Goal: Information Seeking & Learning: Check status

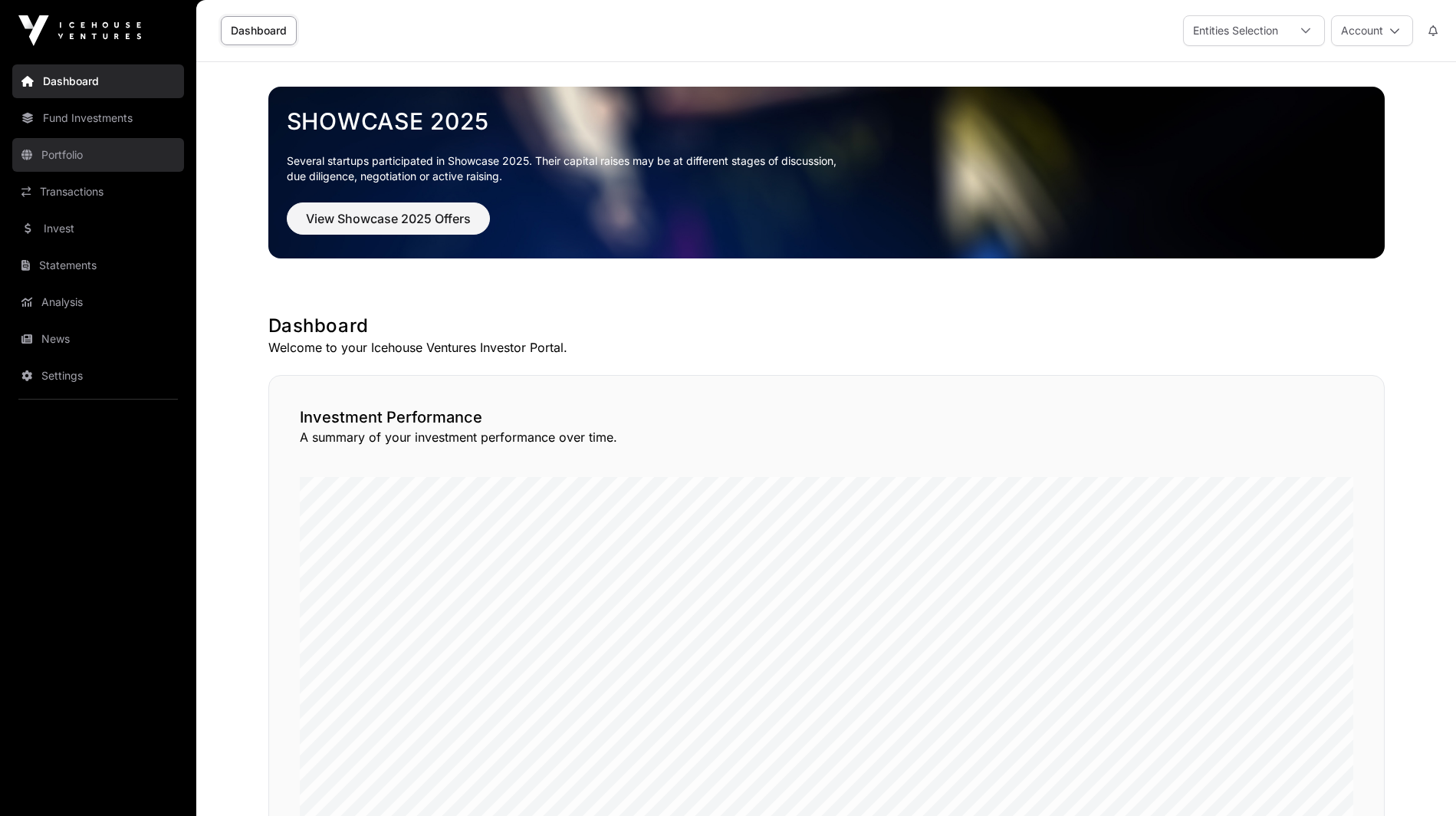
click at [105, 169] on link "Portfolio" at bounding box center [98, 155] width 172 height 34
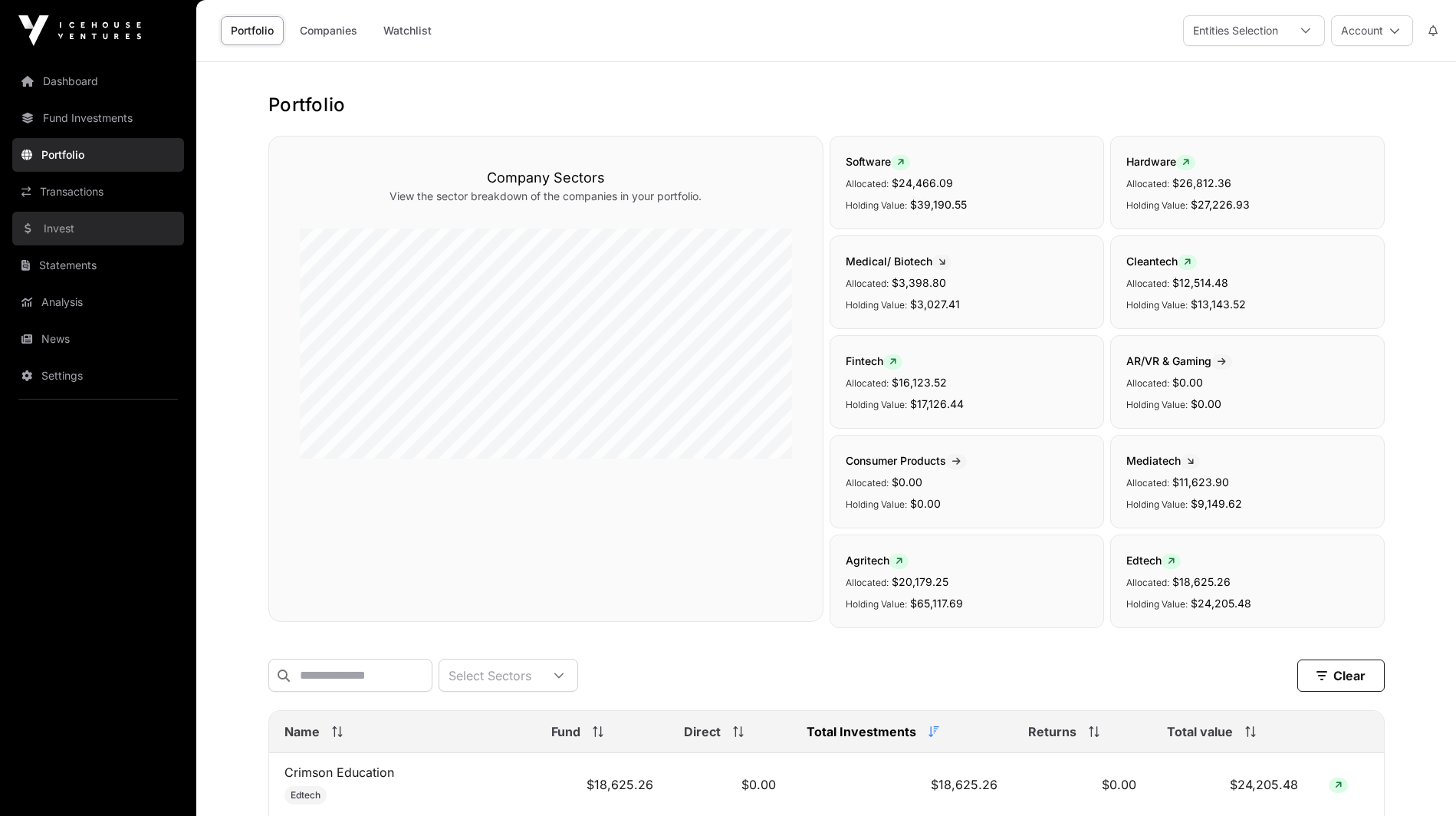
click at [82, 234] on link "Invest" at bounding box center [98, 228] width 172 height 34
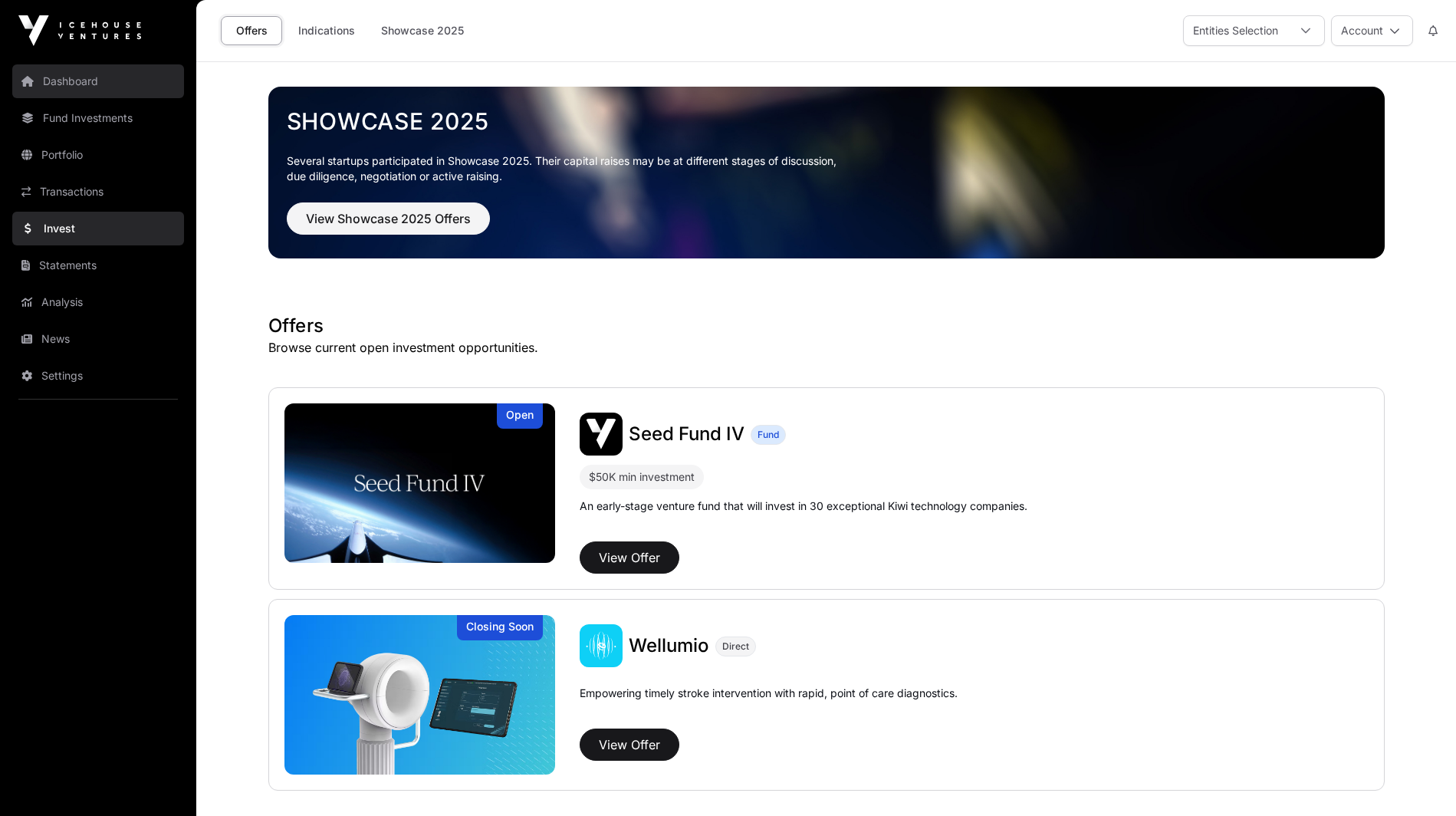
click at [118, 79] on link "Dashboard" at bounding box center [98, 81] width 172 height 34
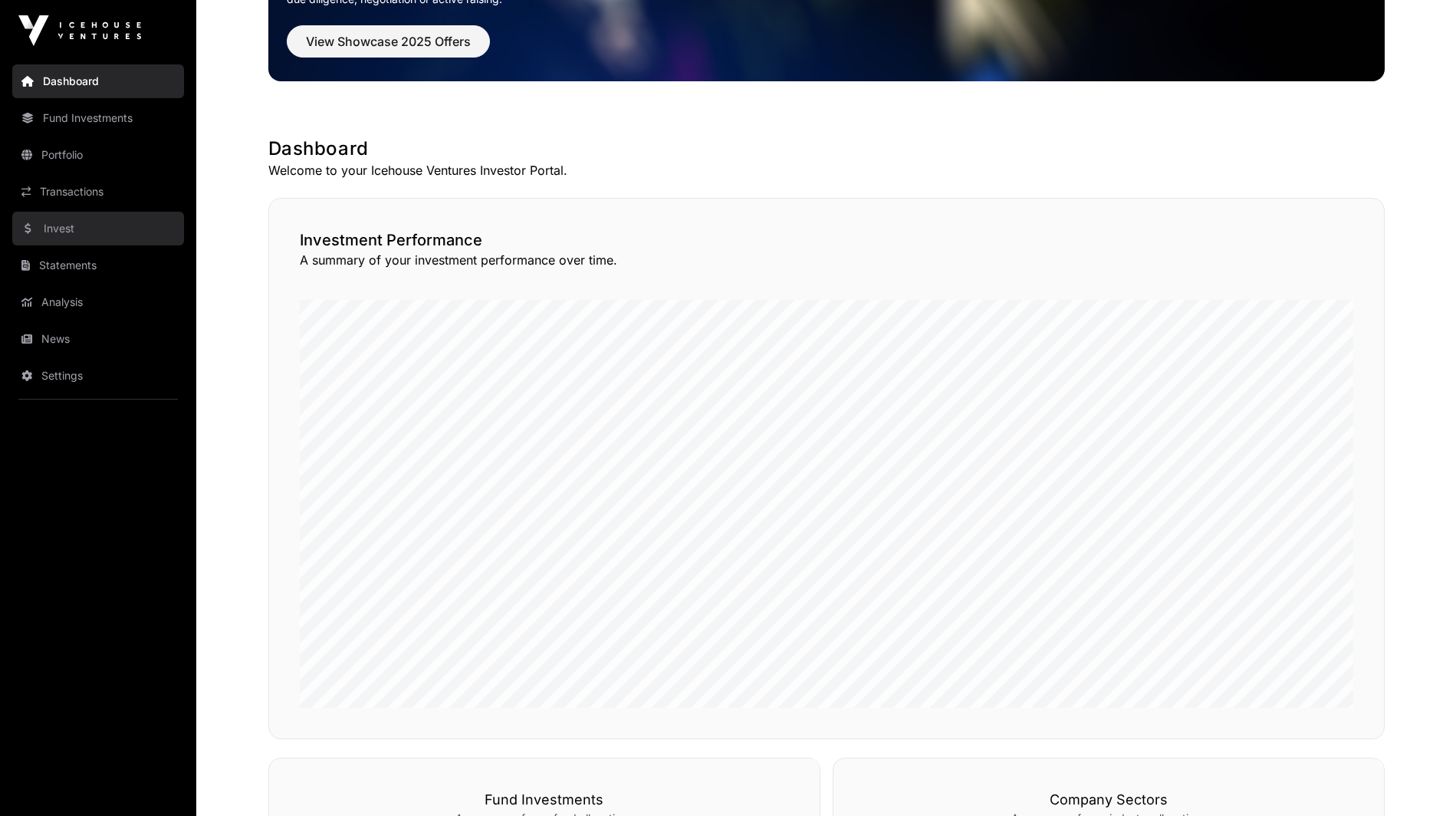
scroll to position [77, 0]
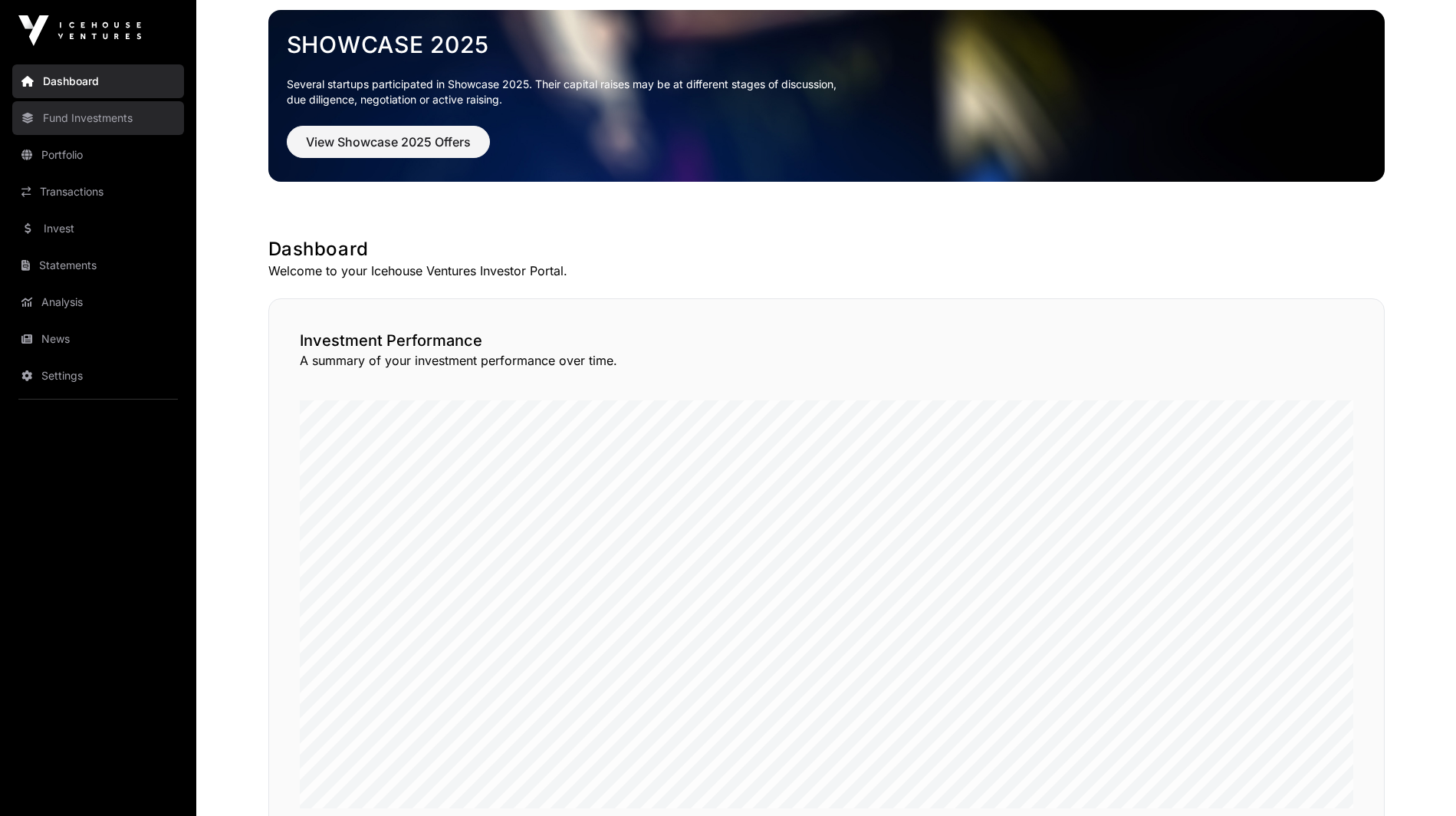
click at [111, 116] on link "Fund Investments" at bounding box center [98, 118] width 172 height 34
click at [69, 120] on link "Fund Investments" at bounding box center [98, 118] width 172 height 34
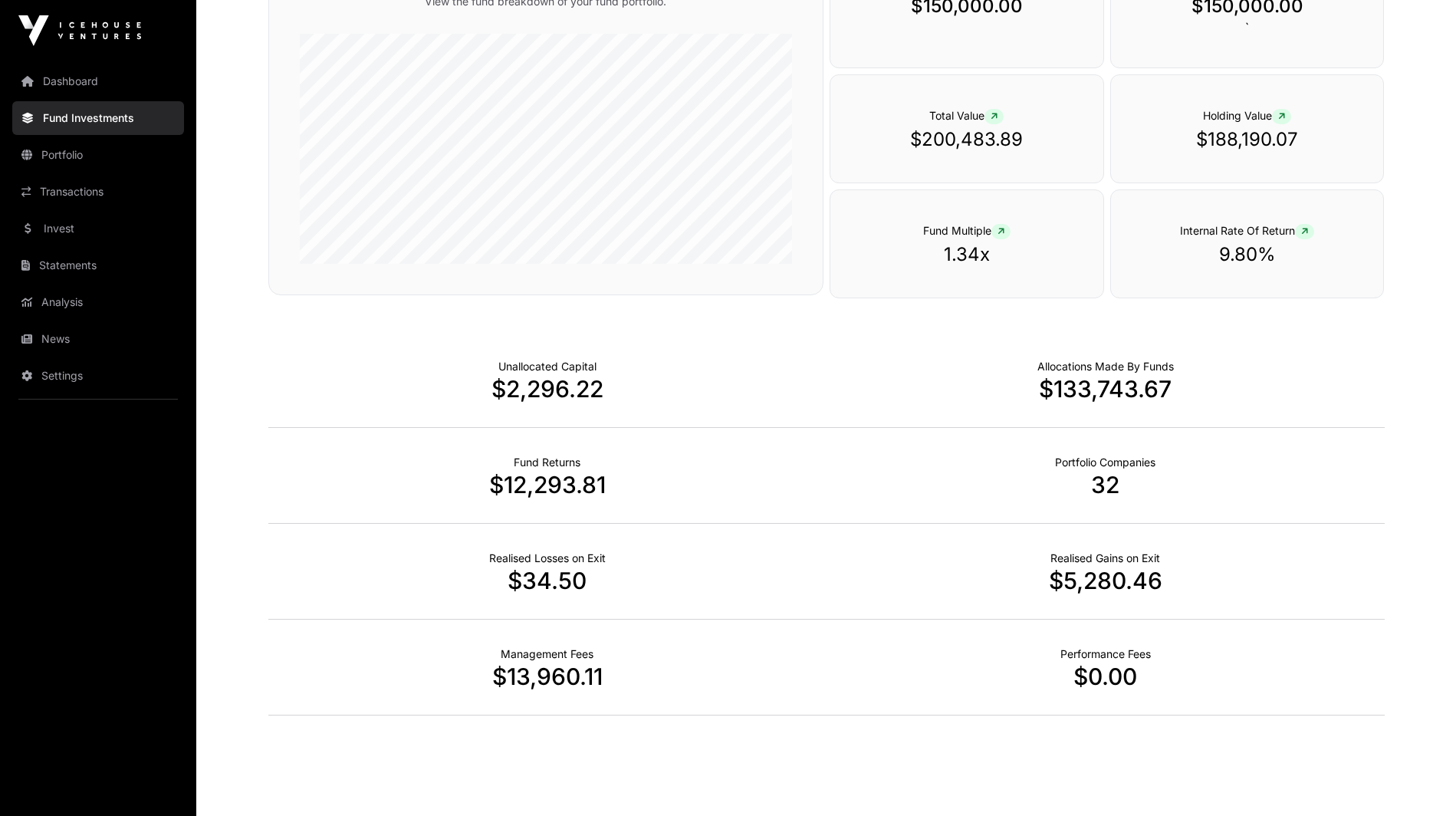
scroll to position [839, 0]
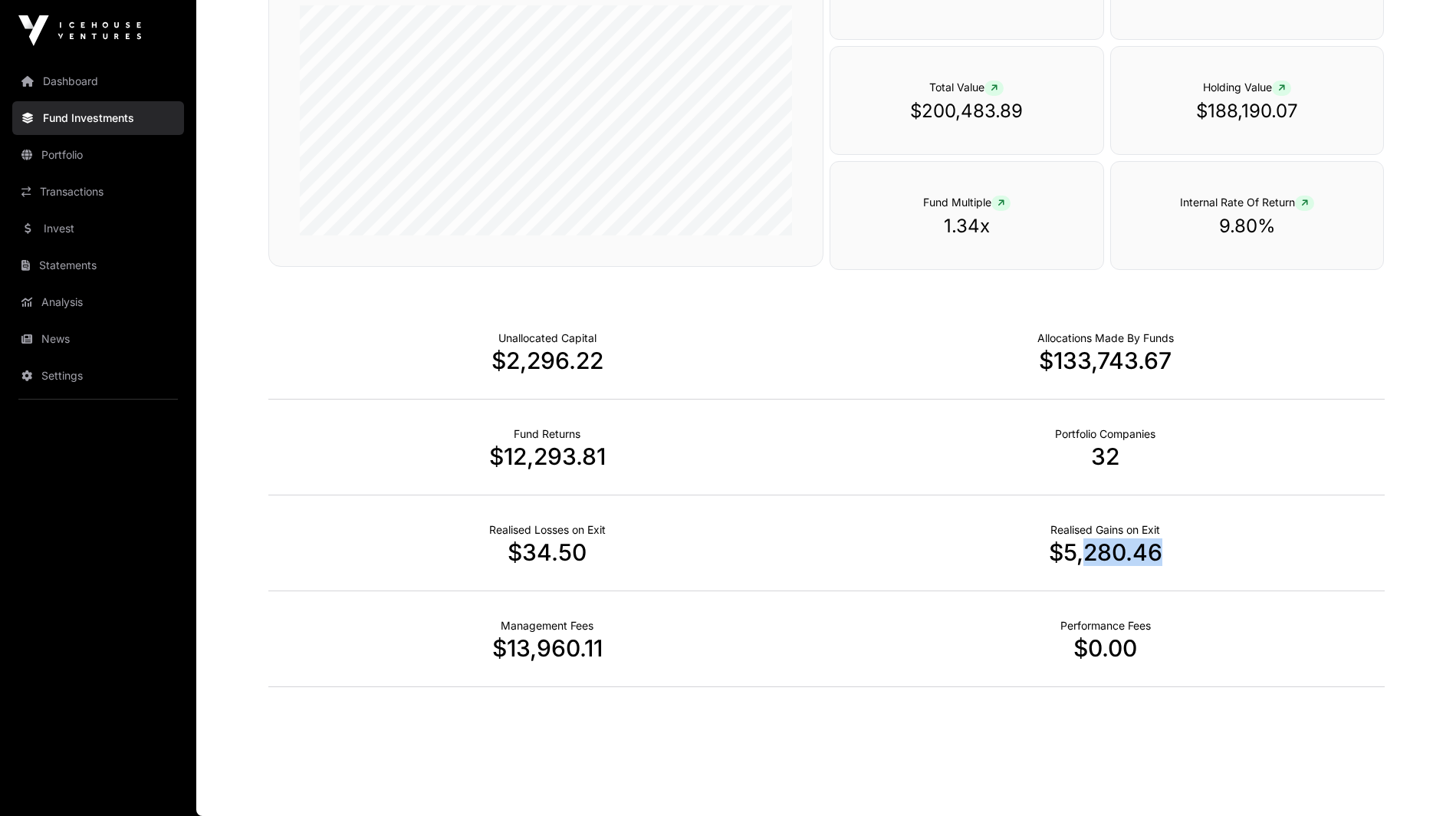
drag, startPoint x: 1082, startPoint y: 550, endPoint x: 1015, endPoint y: 631, distance: 105.1
click at [1181, 563] on p "$5,280.46" at bounding box center [1105, 552] width 558 height 28
click at [1032, 592] on div "Performance Fees $0.00" at bounding box center [1105, 639] width 558 height 96
drag, startPoint x: 1050, startPoint y: 556, endPoint x: 1213, endPoint y: 554, distance: 163.0
click at [1213, 554] on p "$5,280.46" at bounding box center [1105, 552] width 558 height 28
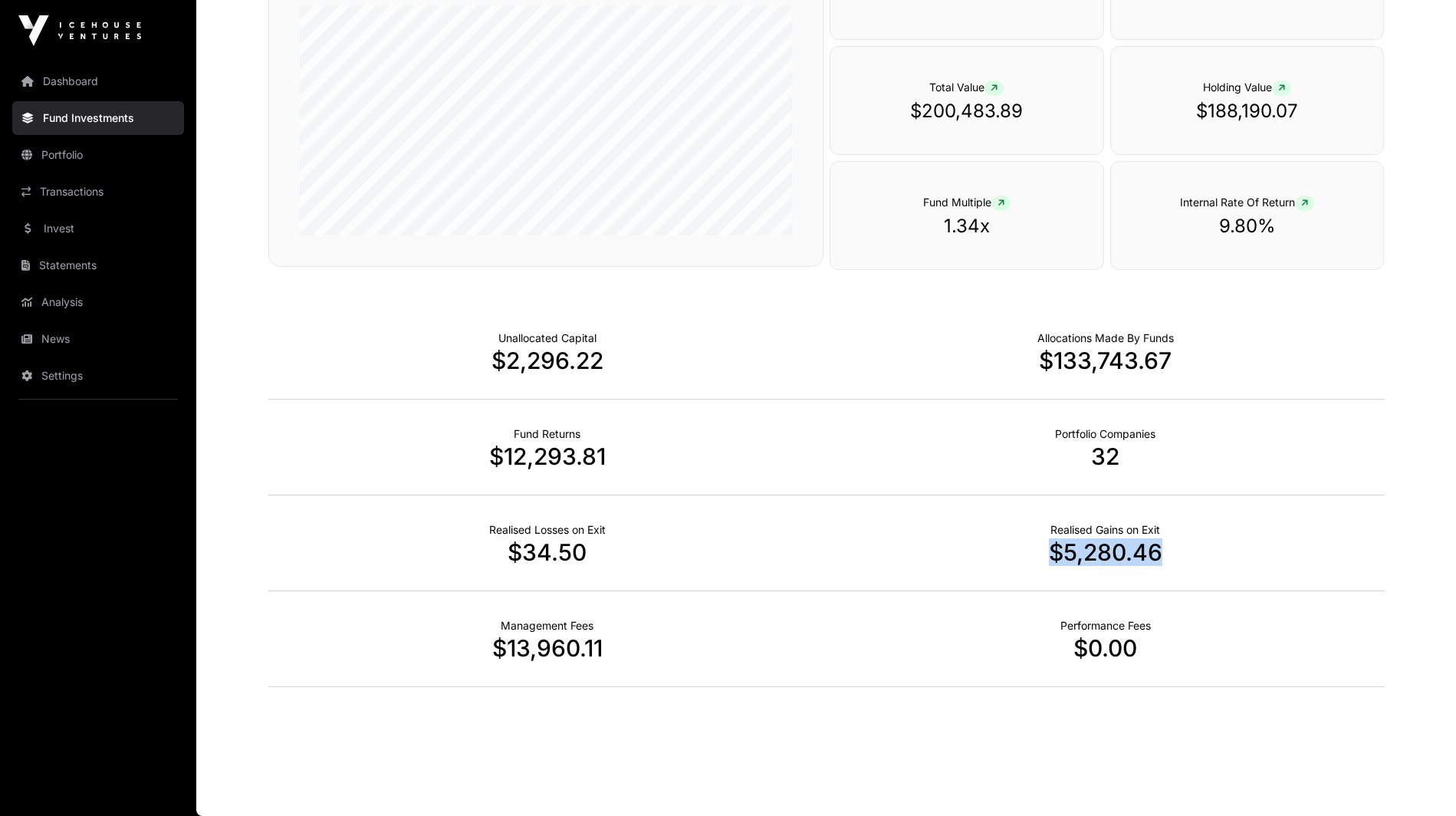
click at [70, 132] on link "Fund Investments" at bounding box center [98, 118] width 172 height 34
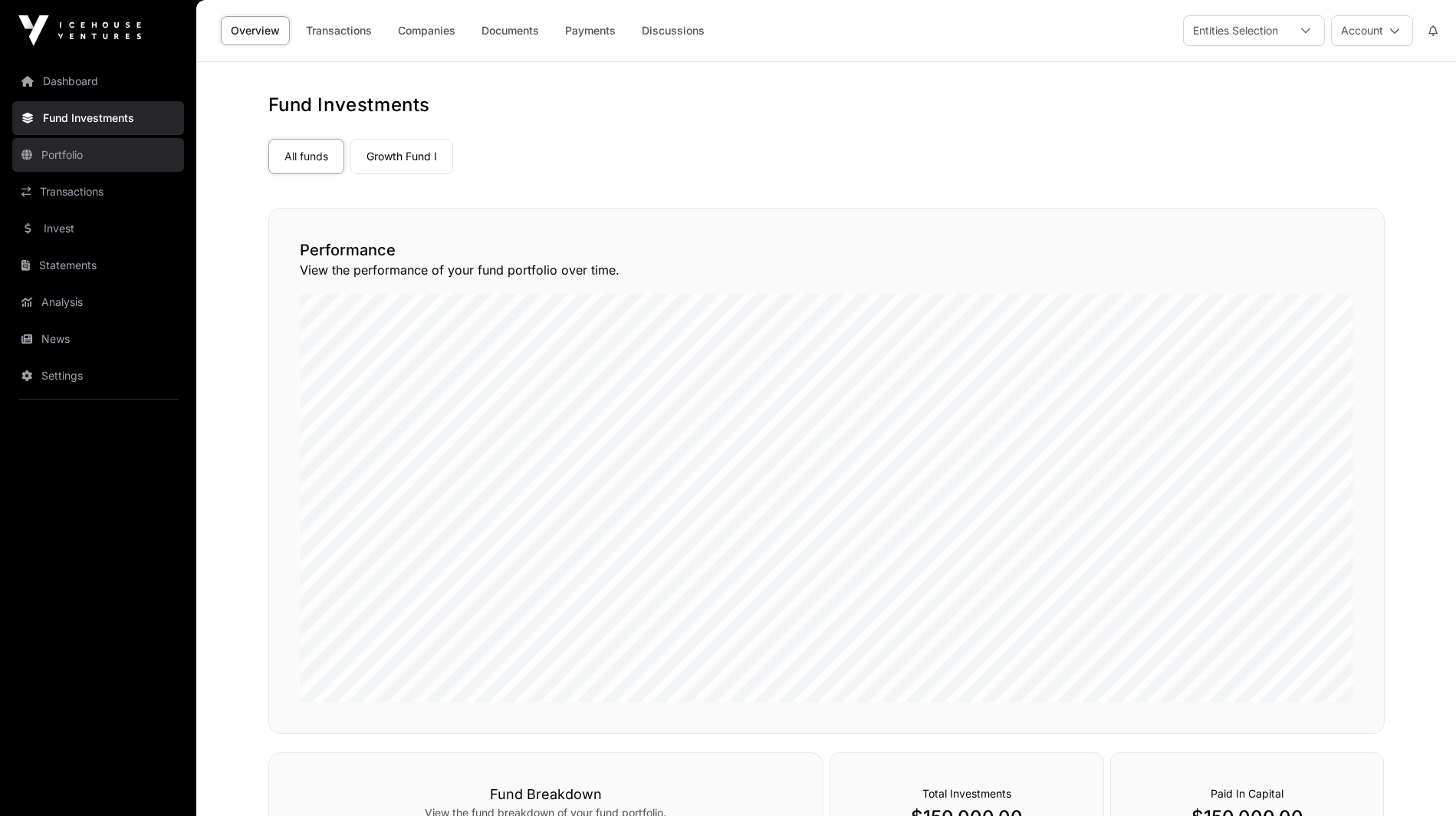
click at [76, 158] on link "Portfolio" at bounding box center [98, 155] width 172 height 34
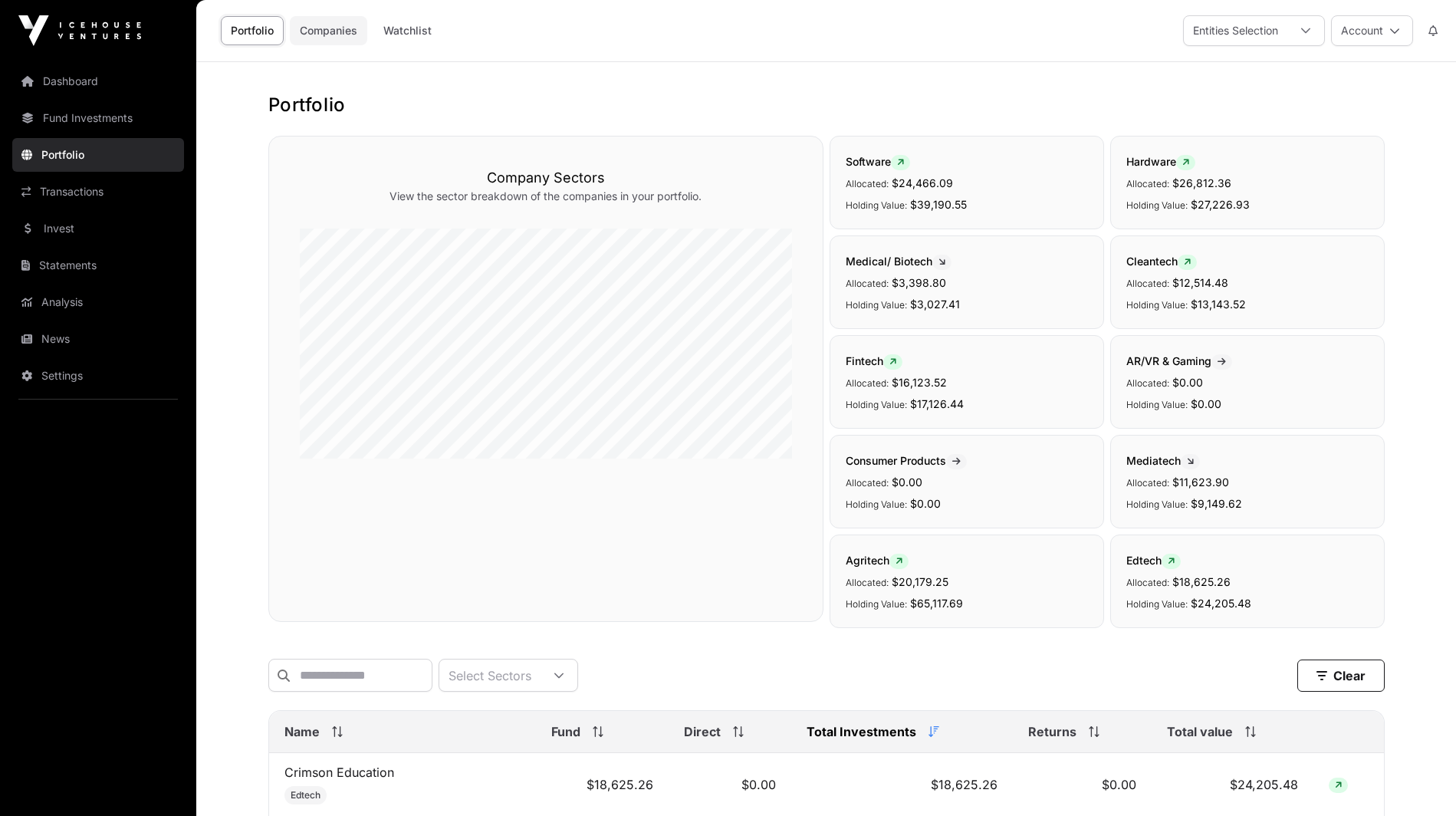
click at [362, 39] on link "Companies" at bounding box center [328, 31] width 78 height 29
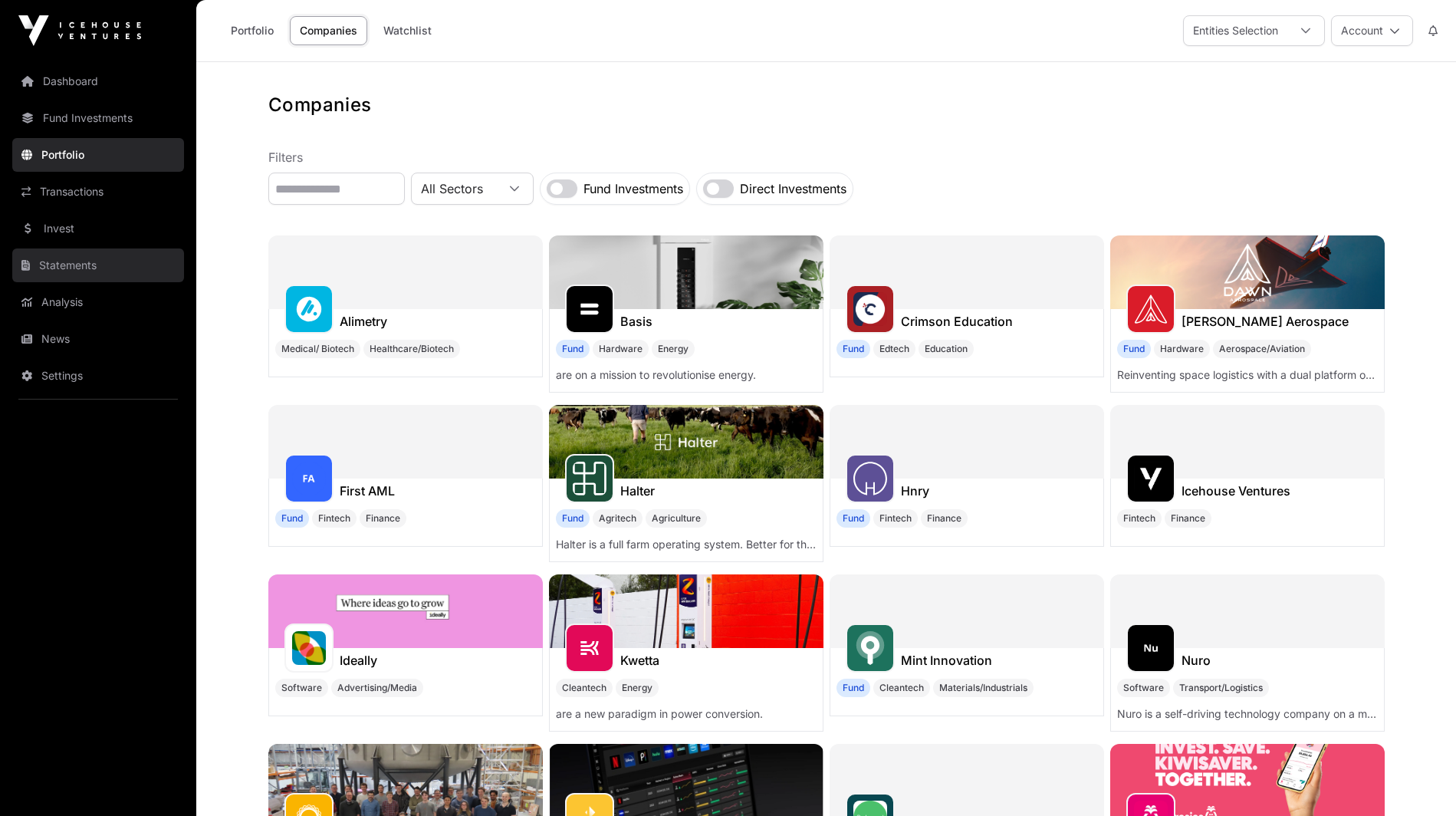
click at [85, 258] on link "Statements" at bounding box center [98, 265] width 172 height 34
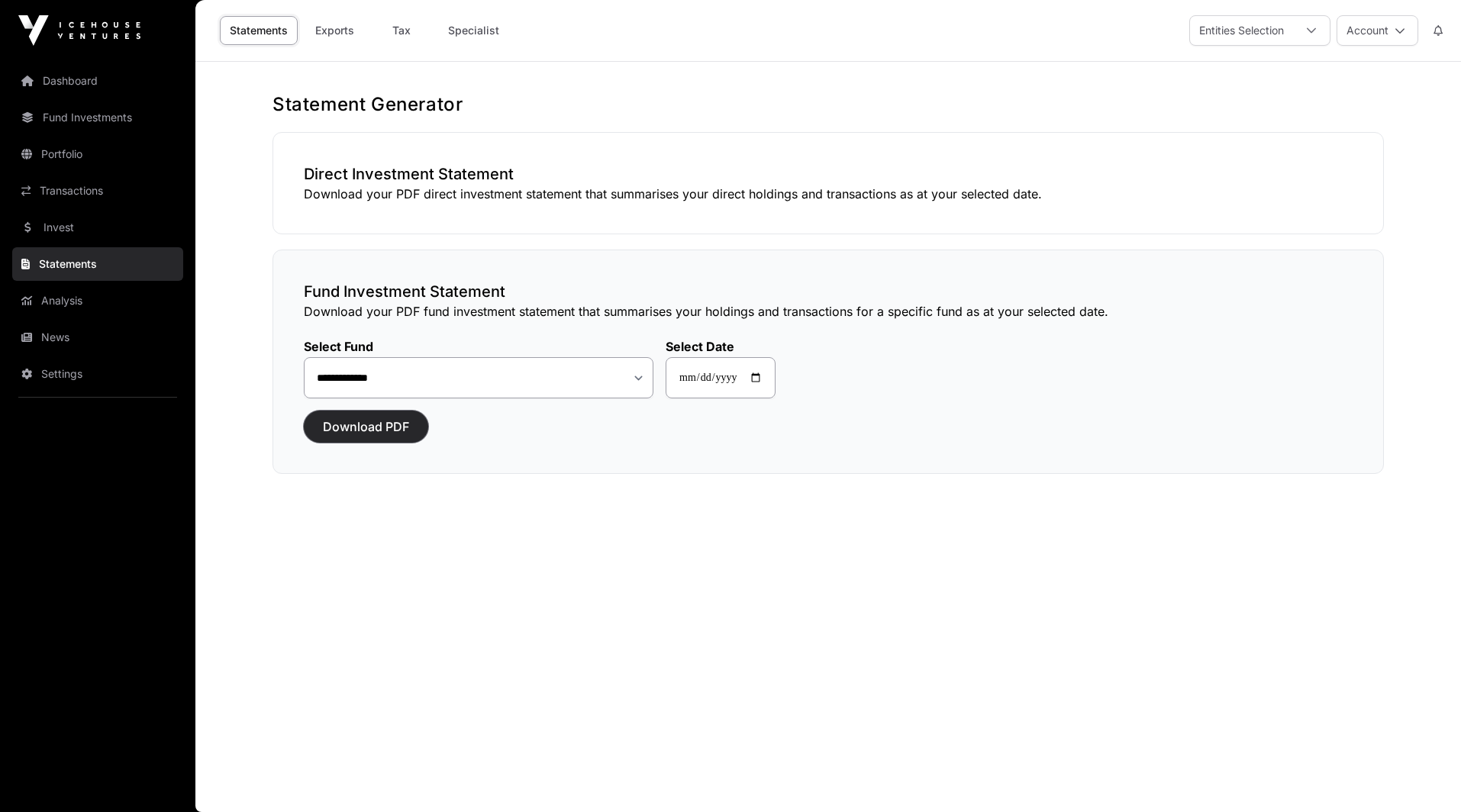
click at [317, 437] on button "Download PDF" at bounding box center [366, 426] width 125 height 32
click at [361, 431] on span "Download PDF" at bounding box center [366, 426] width 86 height 18
click at [694, 396] on input "**********" at bounding box center [721, 378] width 110 height 41
click at [97, 89] on link "Dashboard" at bounding box center [97, 81] width 171 height 34
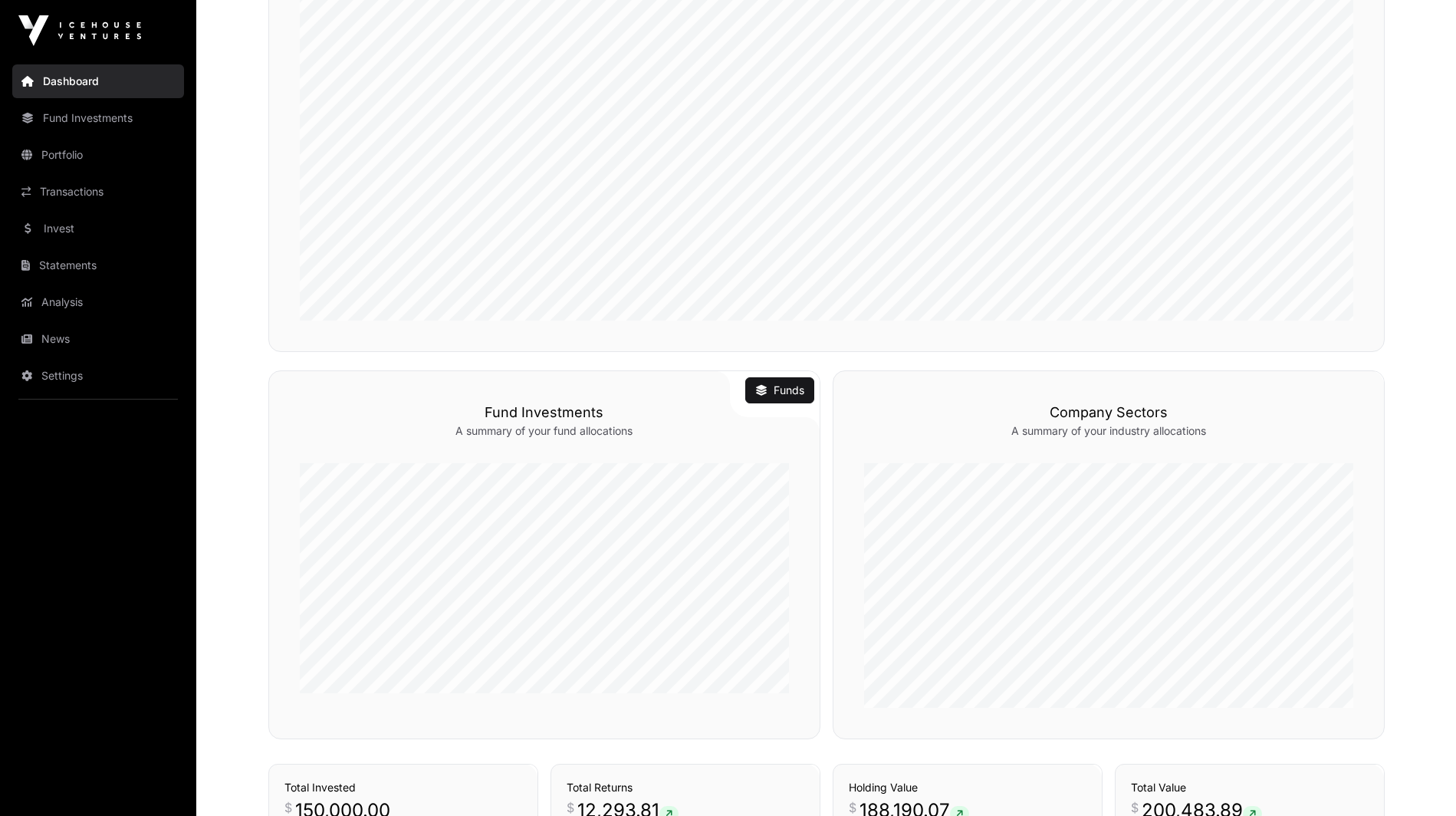
scroll to position [770, 0]
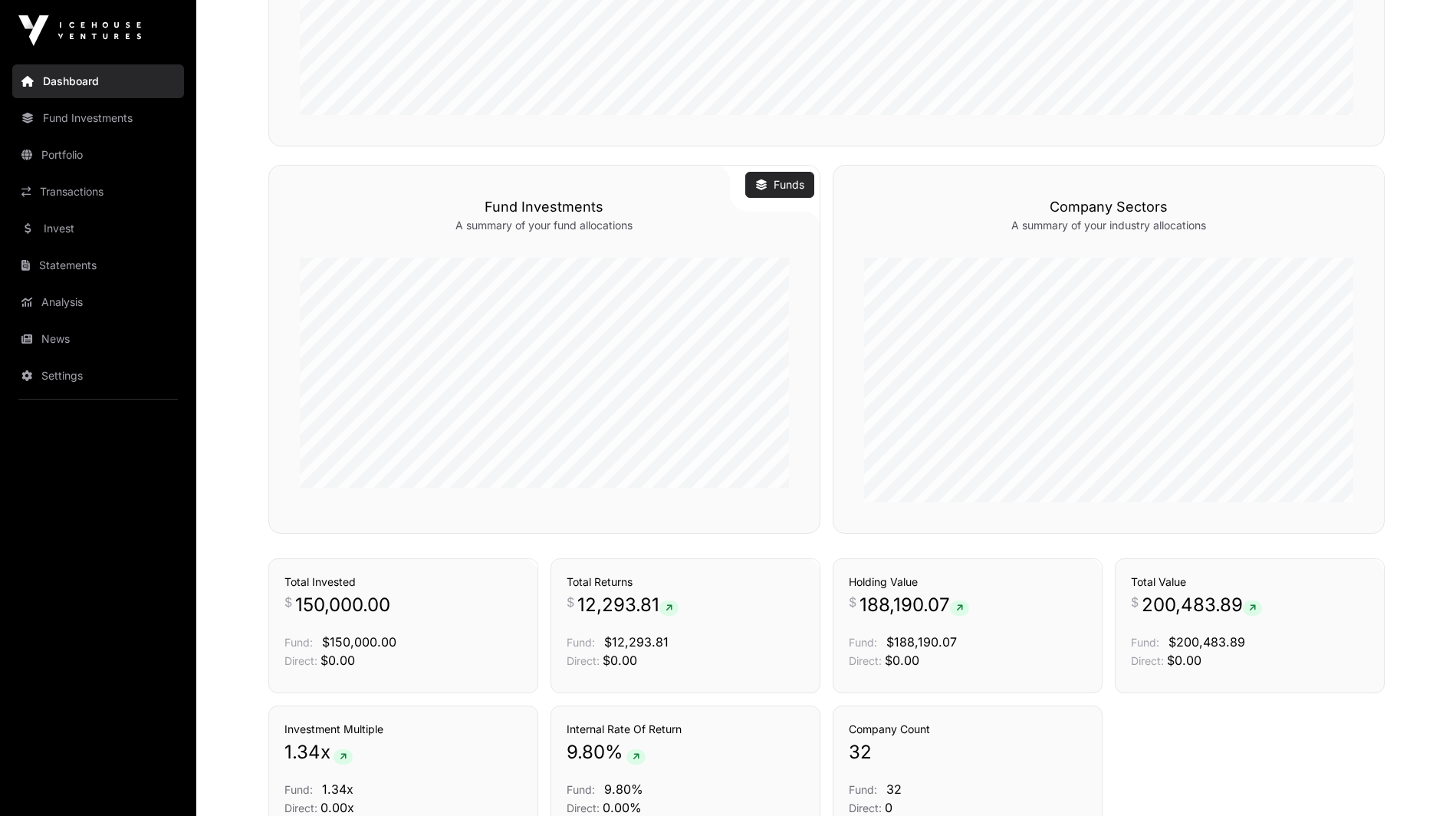
click at [776, 178] on link "Funds" at bounding box center [779, 185] width 49 height 16
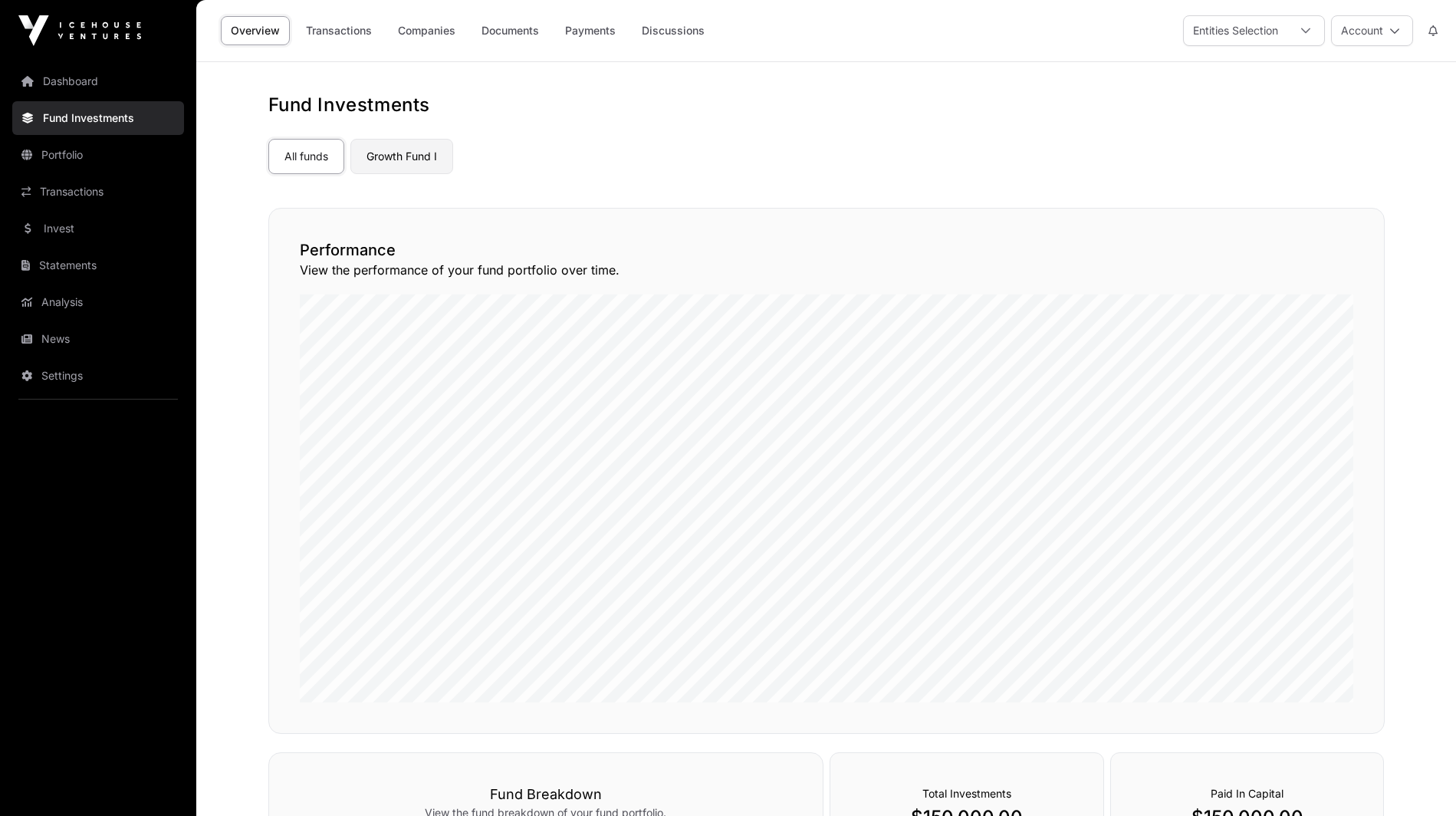
click at [378, 153] on link "Growth Fund I" at bounding box center [401, 156] width 103 height 35
click at [405, 160] on link "Growth Fund I" at bounding box center [401, 156] width 103 height 35
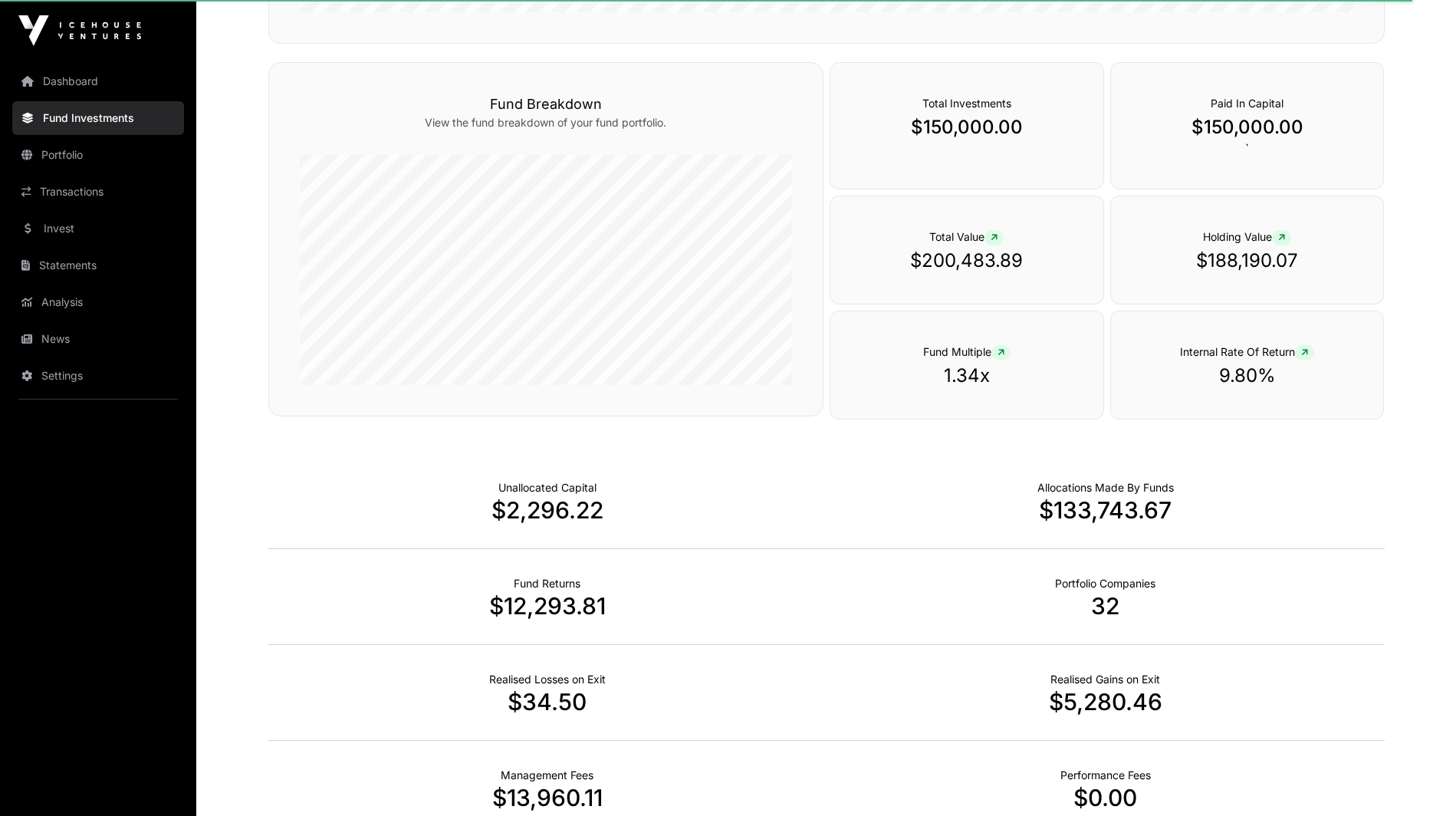
scroll to position [839, 0]
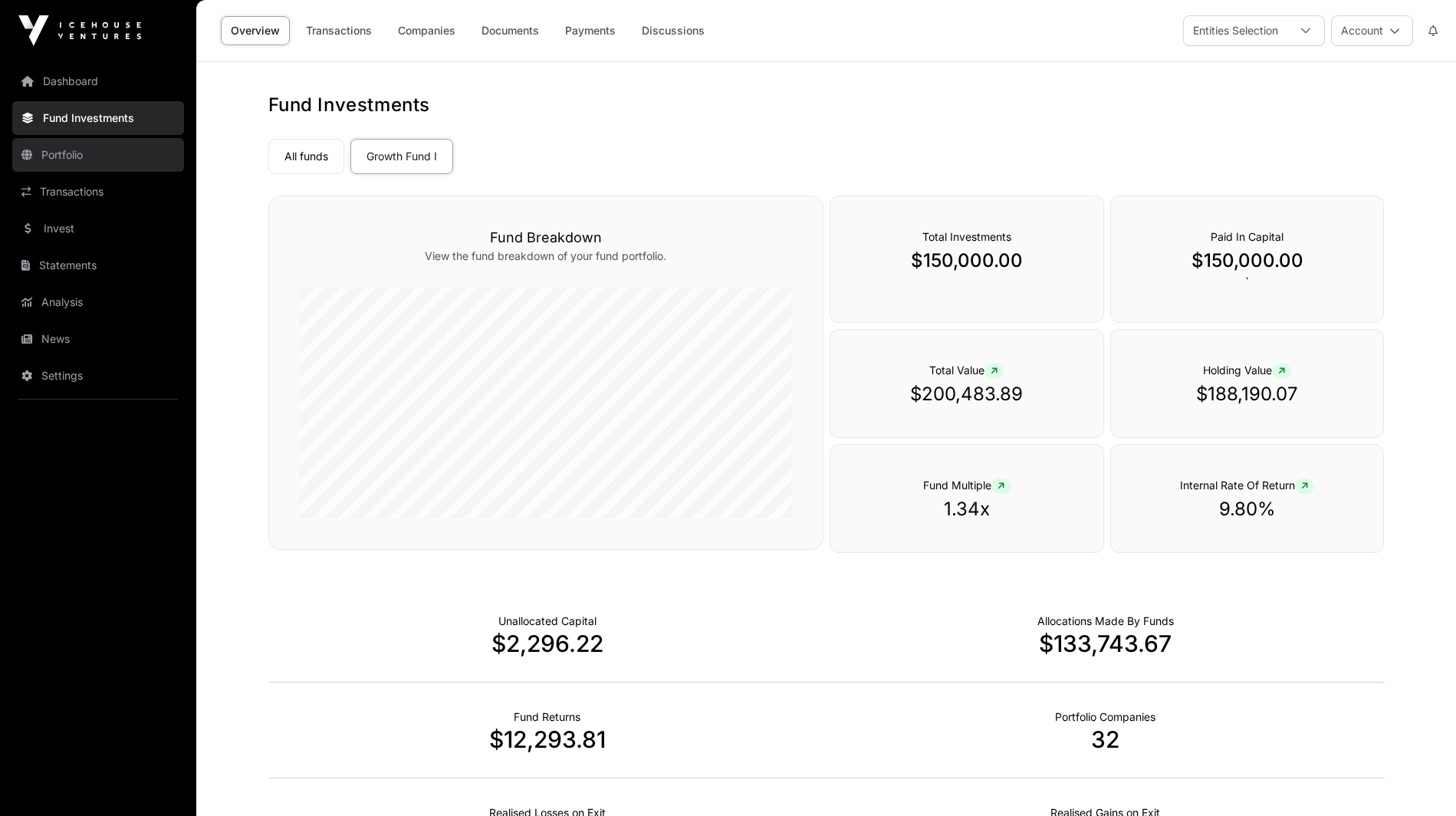
click at [111, 157] on link "Portfolio" at bounding box center [98, 155] width 172 height 34
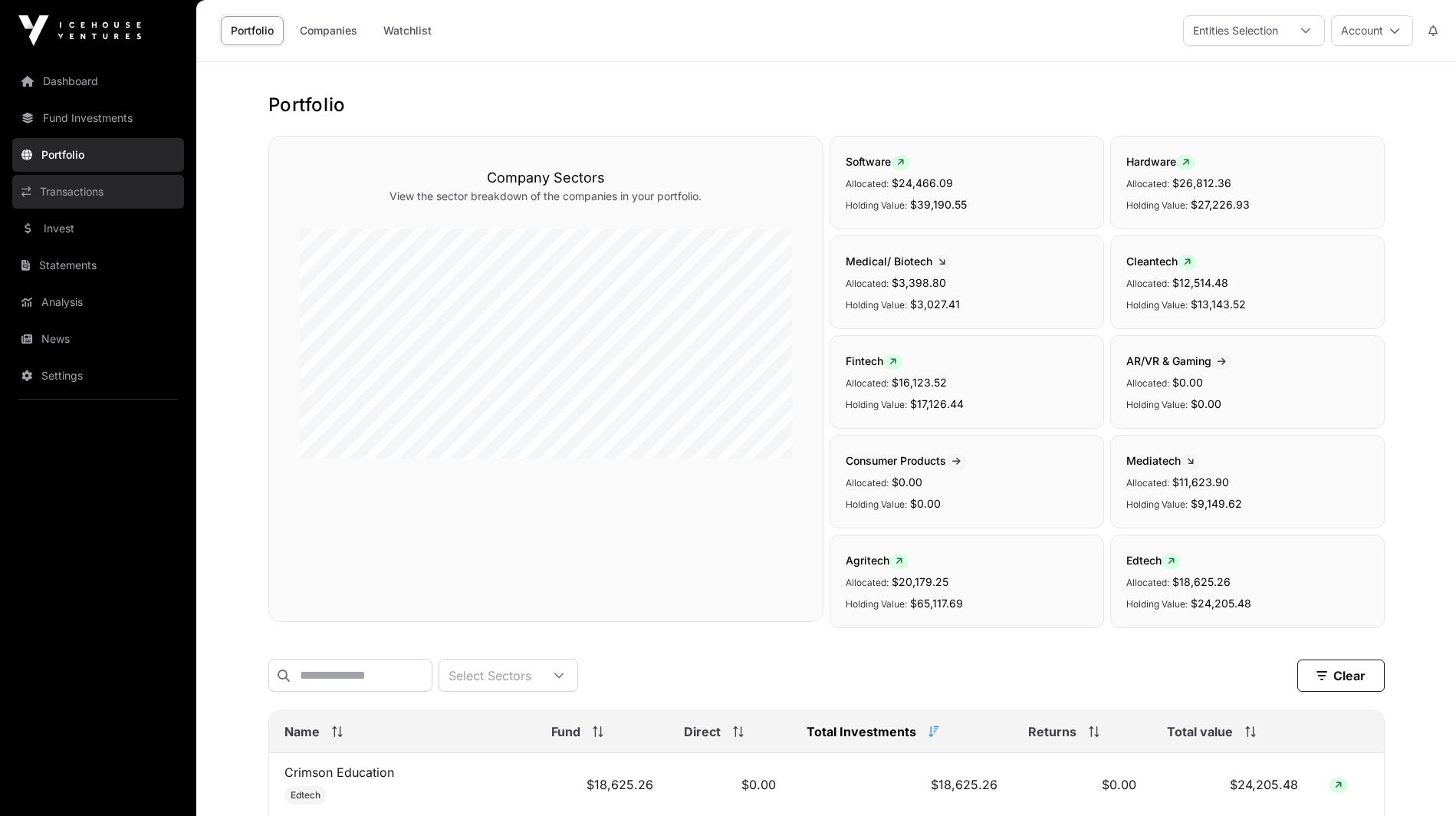
click at [125, 195] on link "Transactions" at bounding box center [98, 191] width 172 height 34
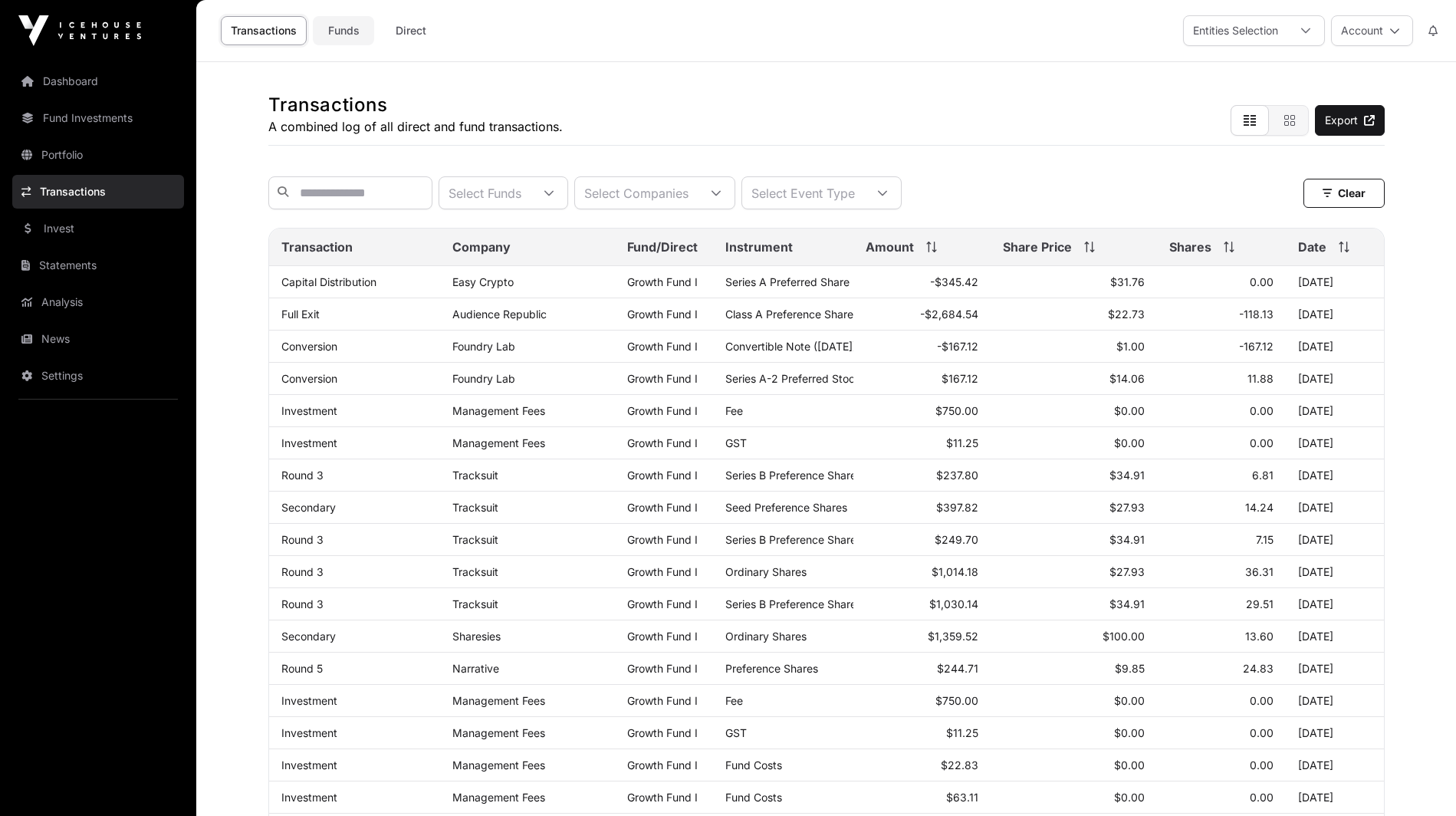
click at [349, 28] on link "Funds" at bounding box center [343, 31] width 61 height 29
